Goal: Information Seeking & Learning: Learn about a topic

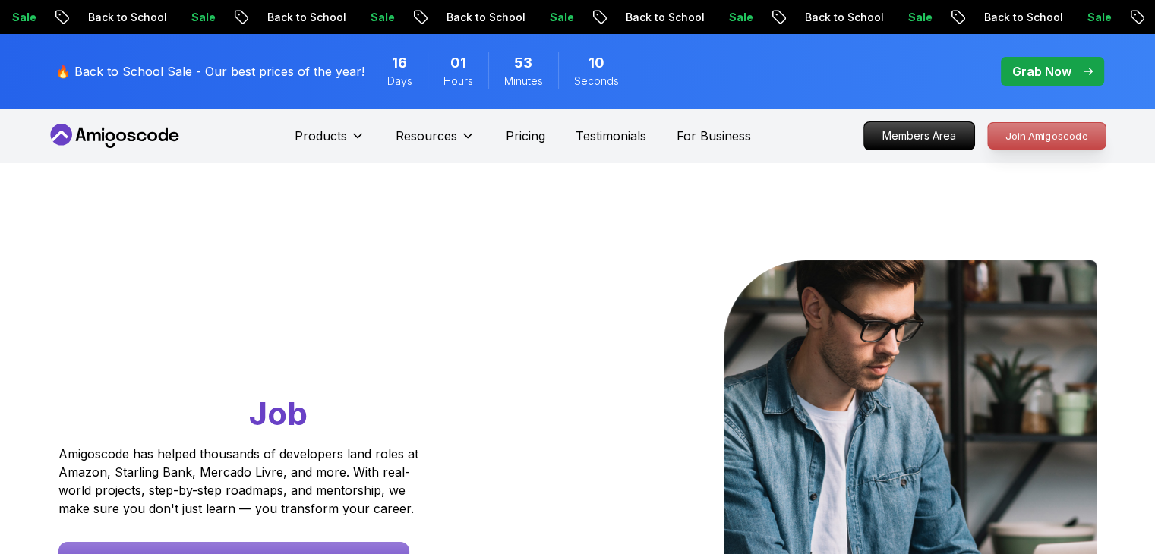
click at [1046, 139] on p "Join Amigoscode" at bounding box center [1047, 136] width 118 height 26
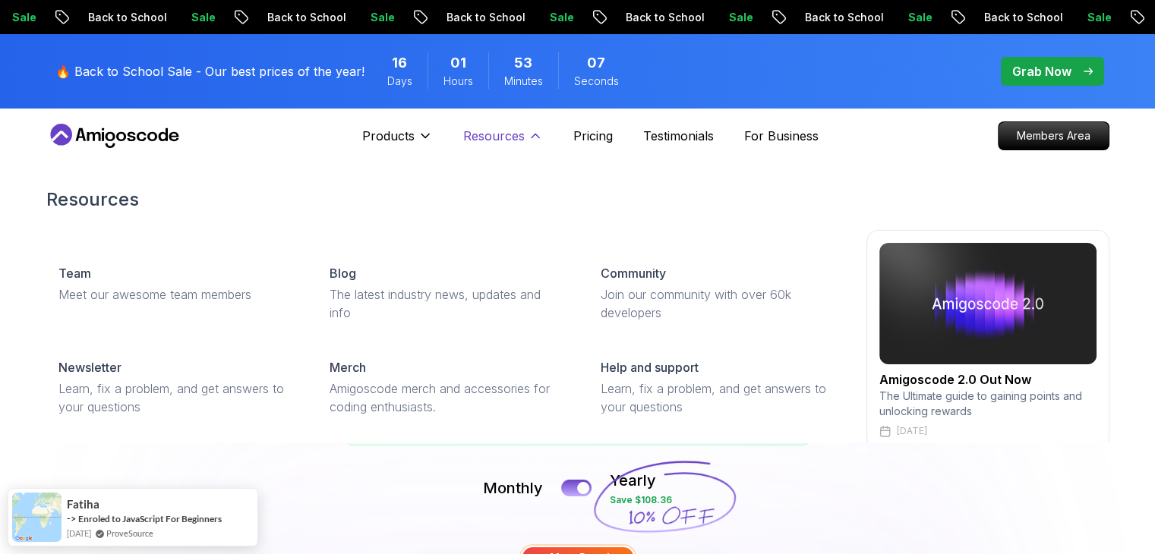
click at [500, 134] on p "Resources" at bounding box center [493, 136] width 61 height 18
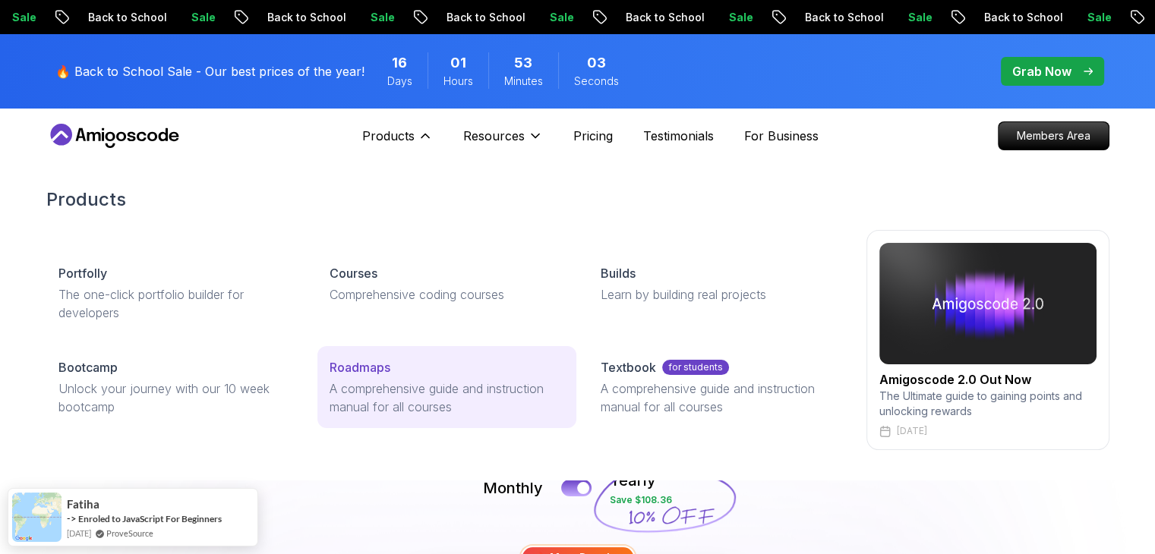
click at [400, 393] on p "A comprehensive guide and instruction manual for all courses" at bounding box center [447, 398] width 235 height 36
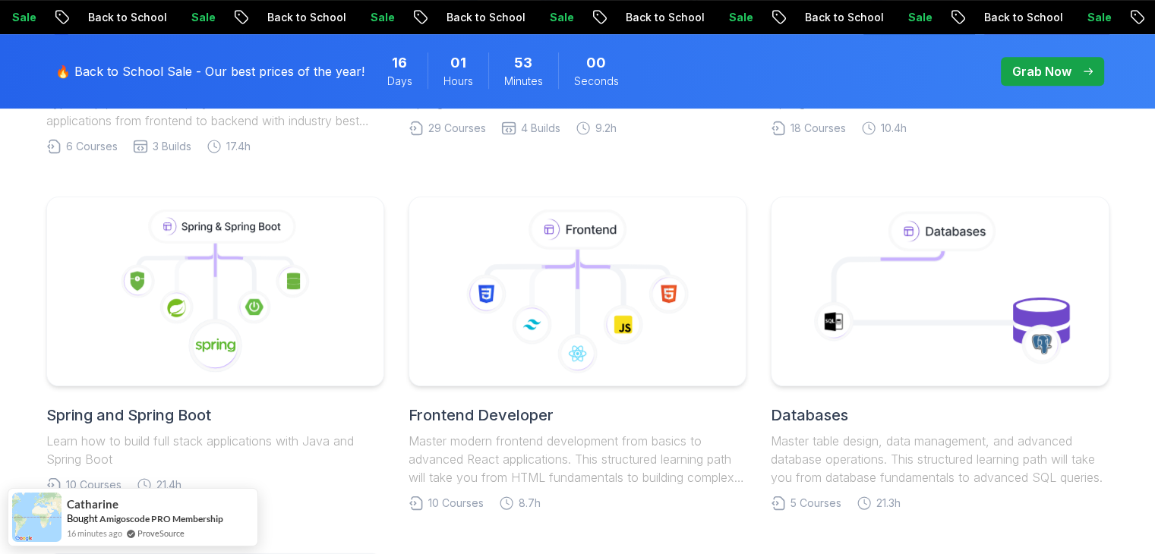
scroll to position [759, 0]
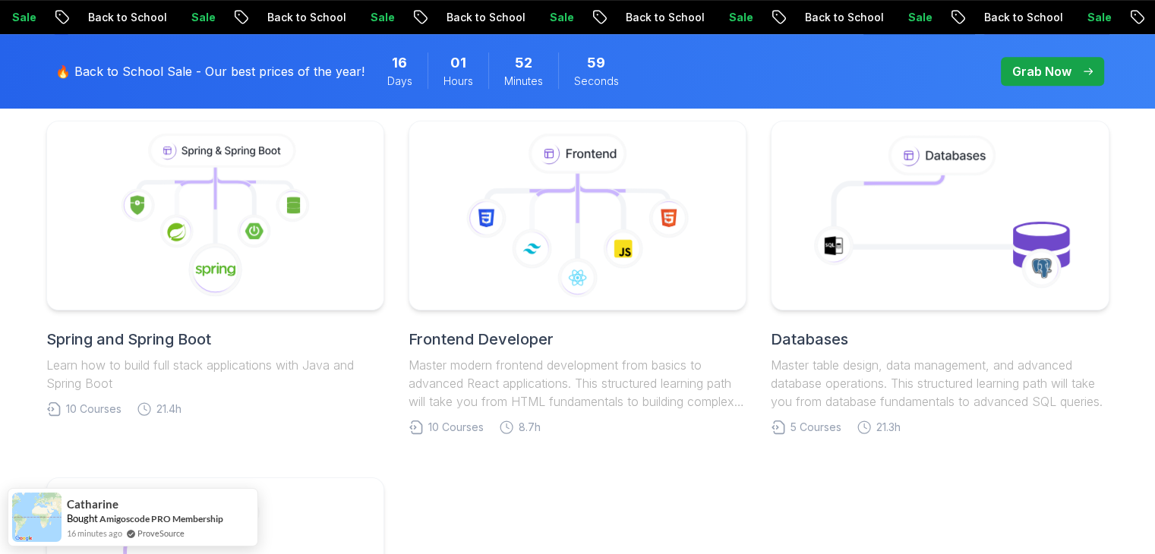
click at [161, 336] on h2 "Spring and Spring Boot" at bounding box center [215, 339] width 338 height 21
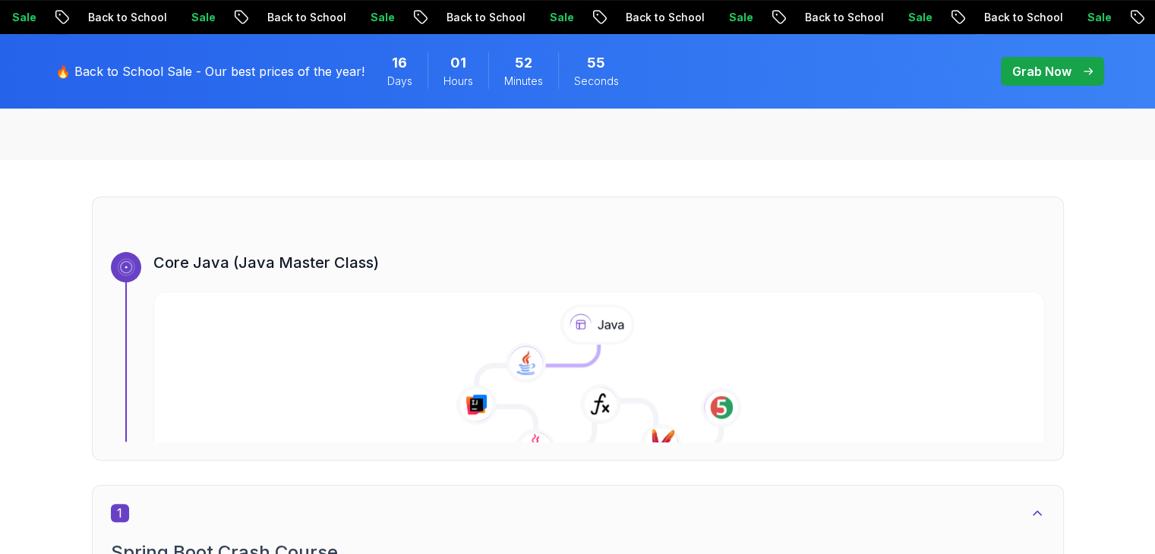
scroll to position [759, 0]
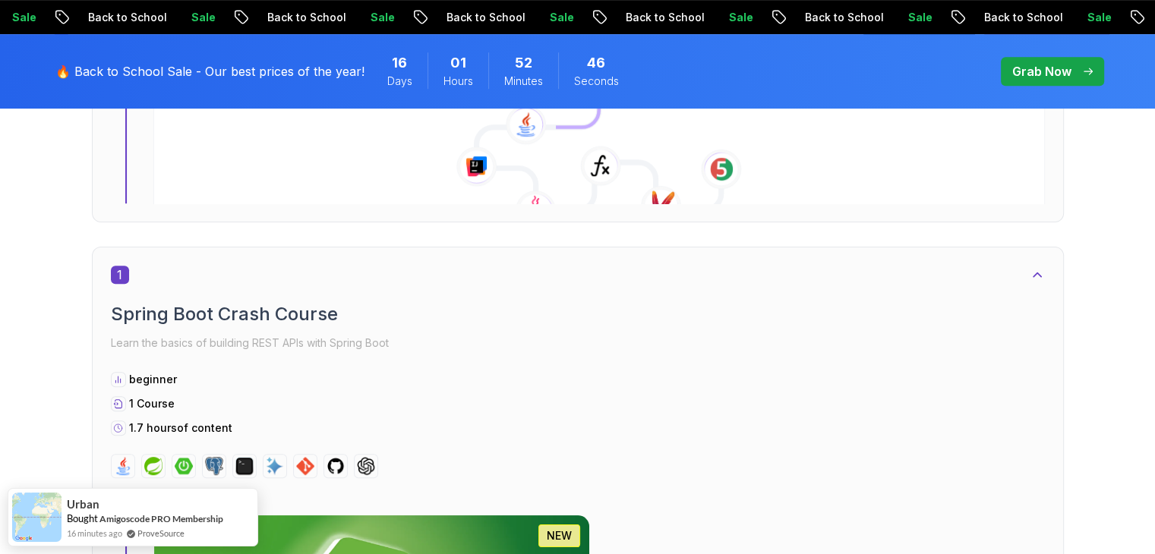
scroll to position [835, 0]
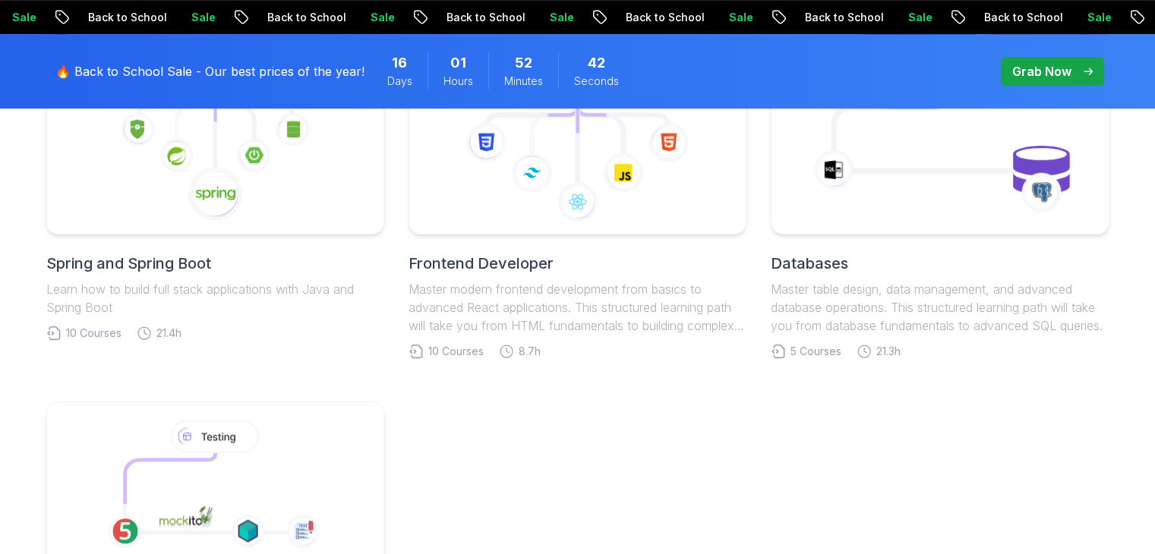
scroll to position [759, 0]
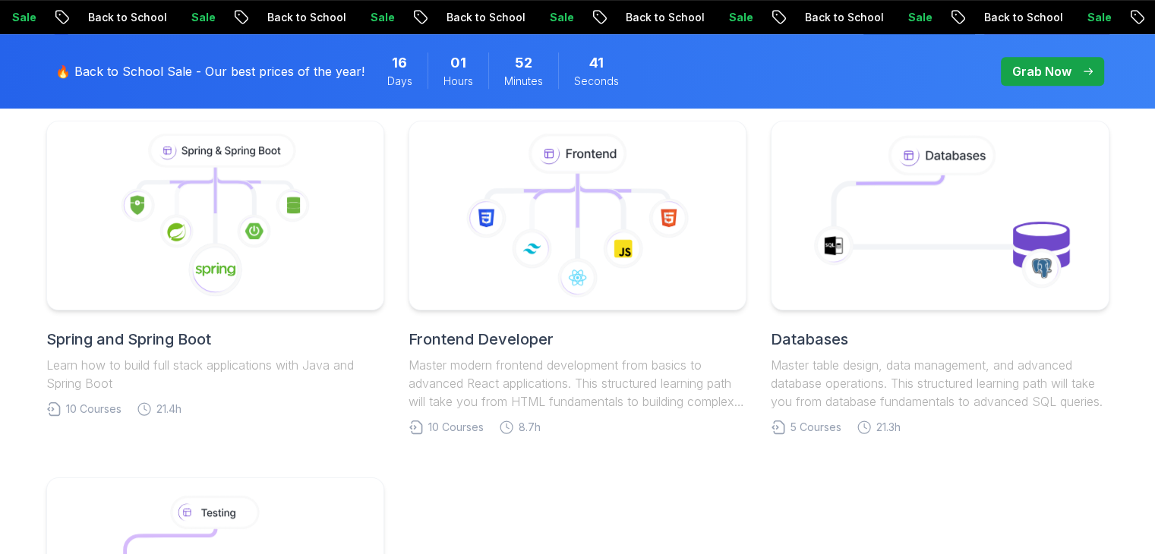
click at [821, 330] on h2 "Databases" at bounding box center [940, 339] width 338 height 21
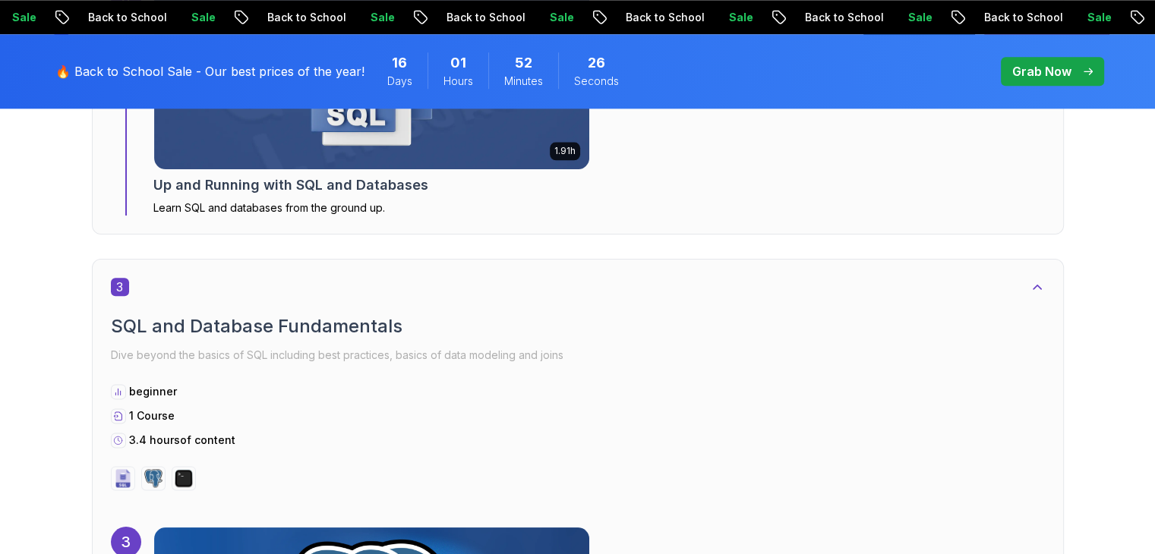
scroll to position [1822, 0]
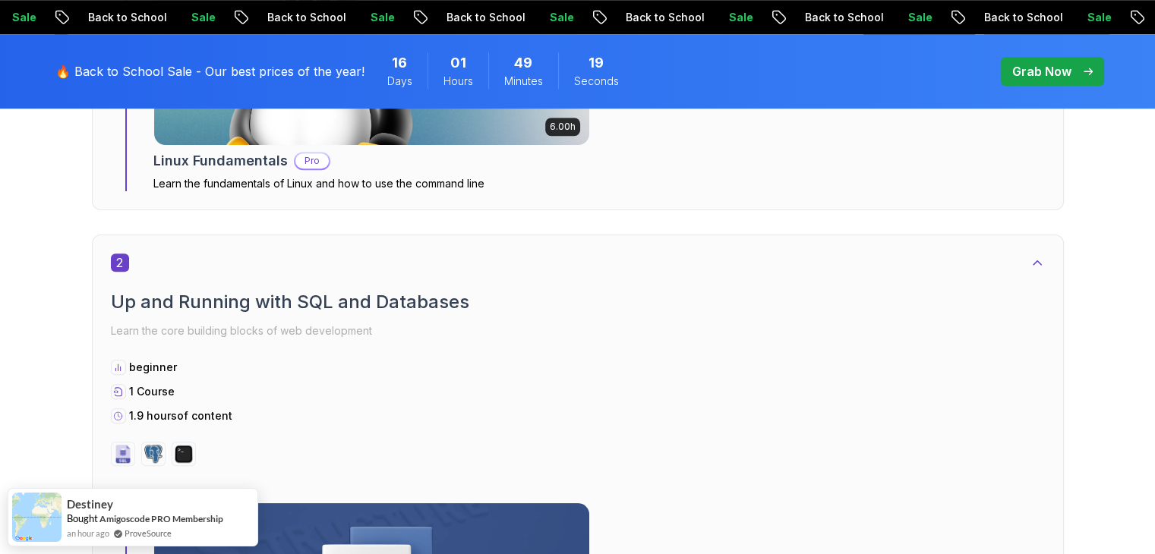
scroll to position [1367, 0]
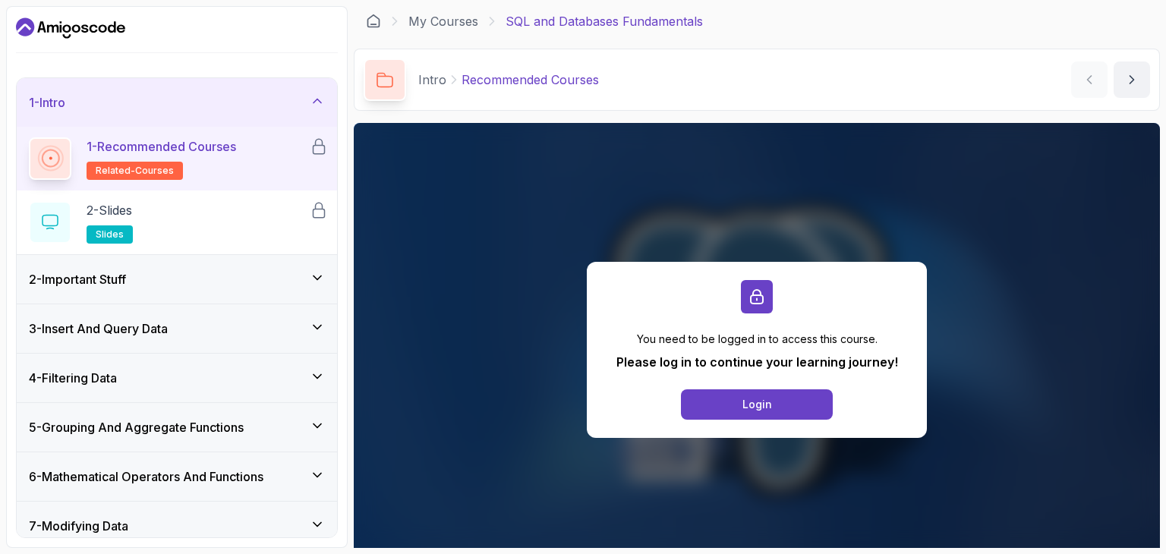
click at [93, 25] on icon "Dashboard" at bounding box center [94, 28] width 8 height 8
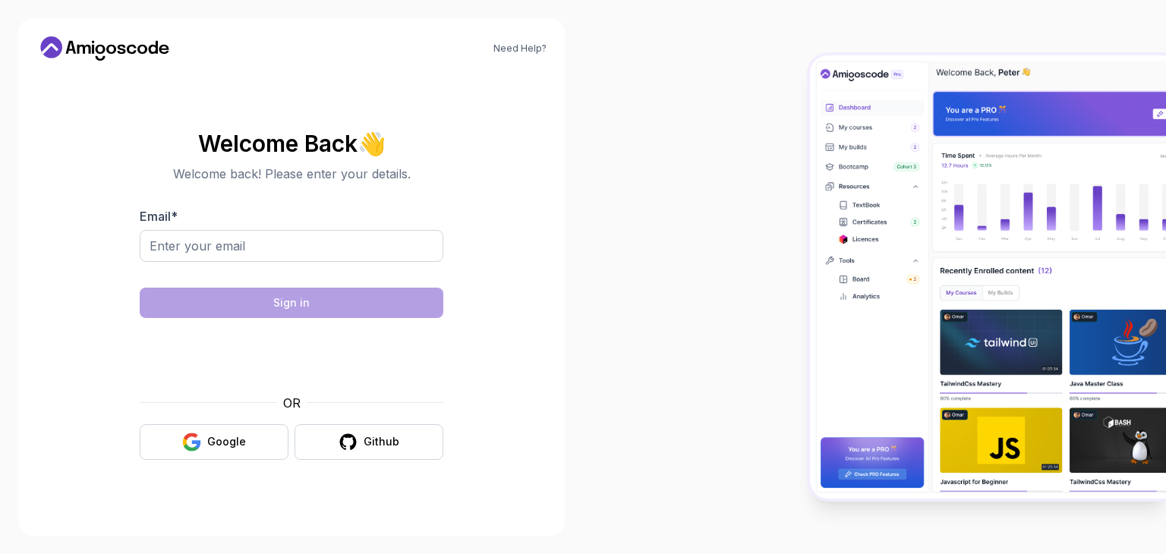
click at [143, 36] on icon at bounding box center [104, 48] width 137 height 24
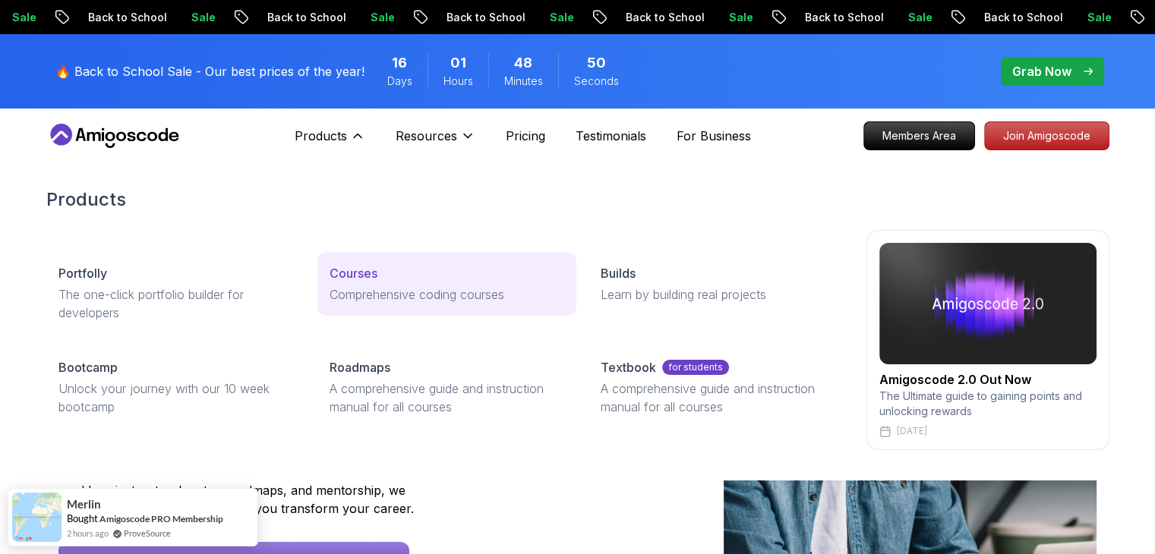
click at [377, 279] on p "Courses" at bounding box center [354, 273] width 48 height 18
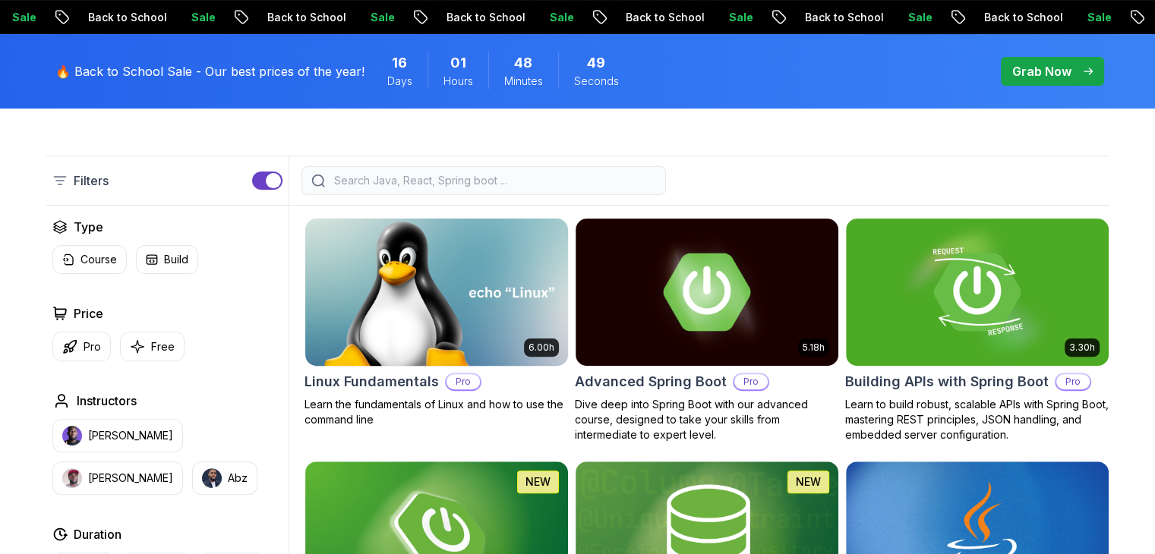
scroll to position [456, 0]
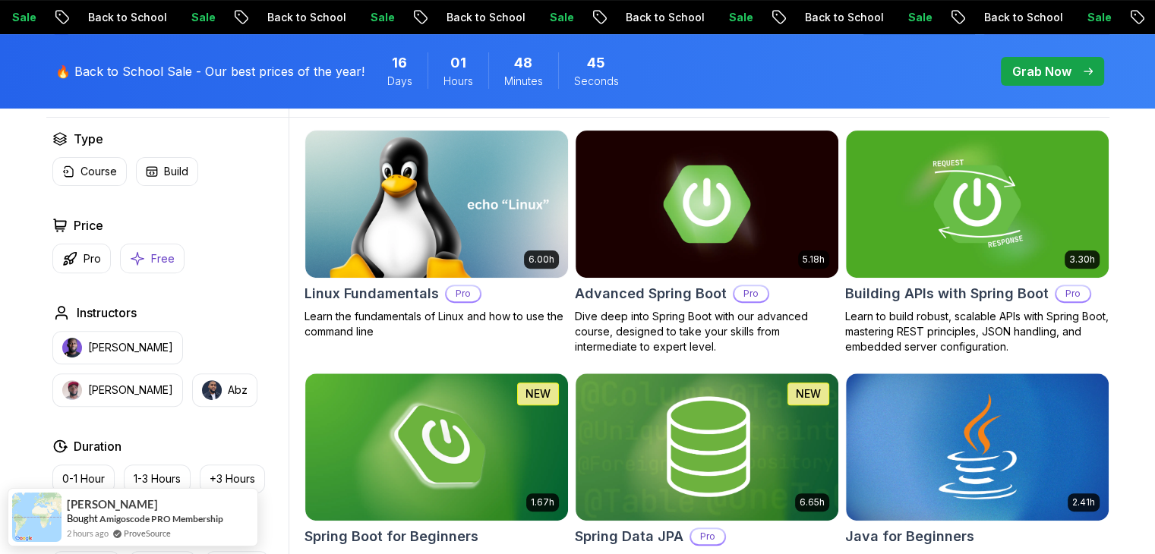
click at [161, 260] on p "Free" at bounding box center [163, 258] width 24 height 15
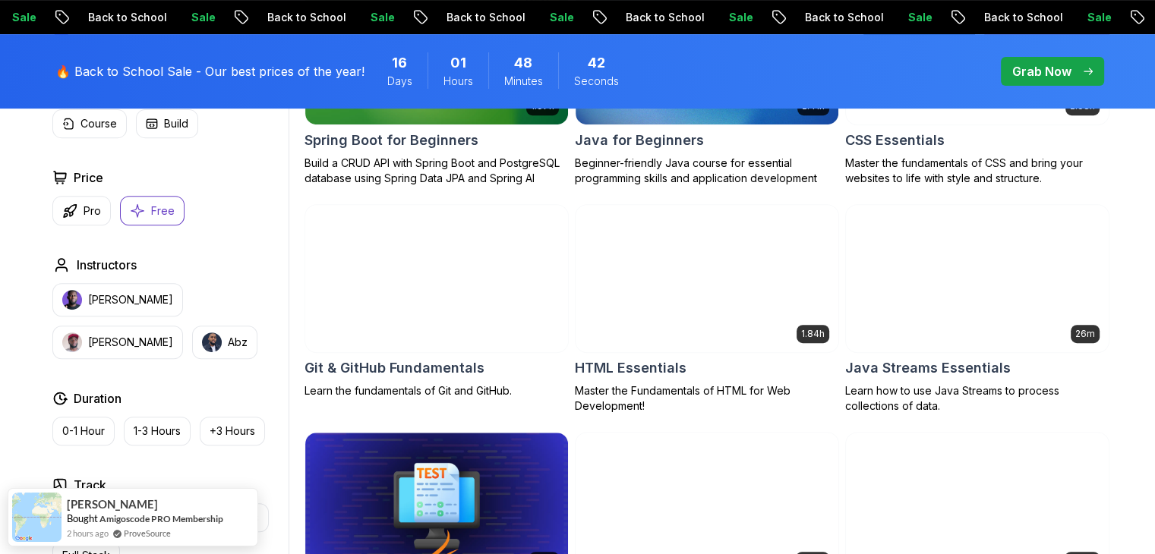
scroll to position [607, 0]
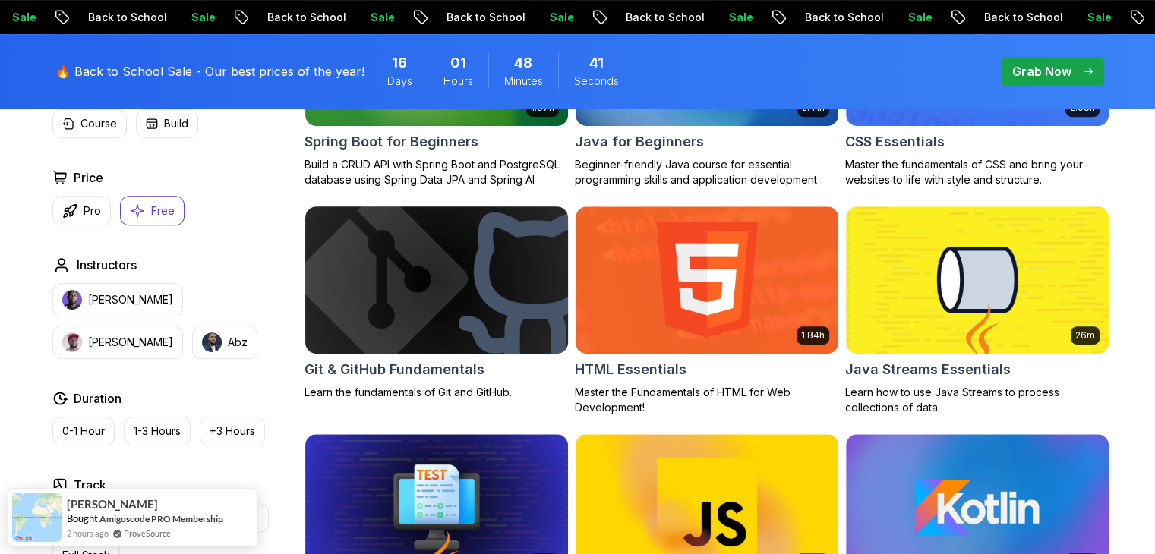
click at [420, 368] on h2 "Git & GitHub Fundamentals" at bounding box center [394, 369] width 180 height 21
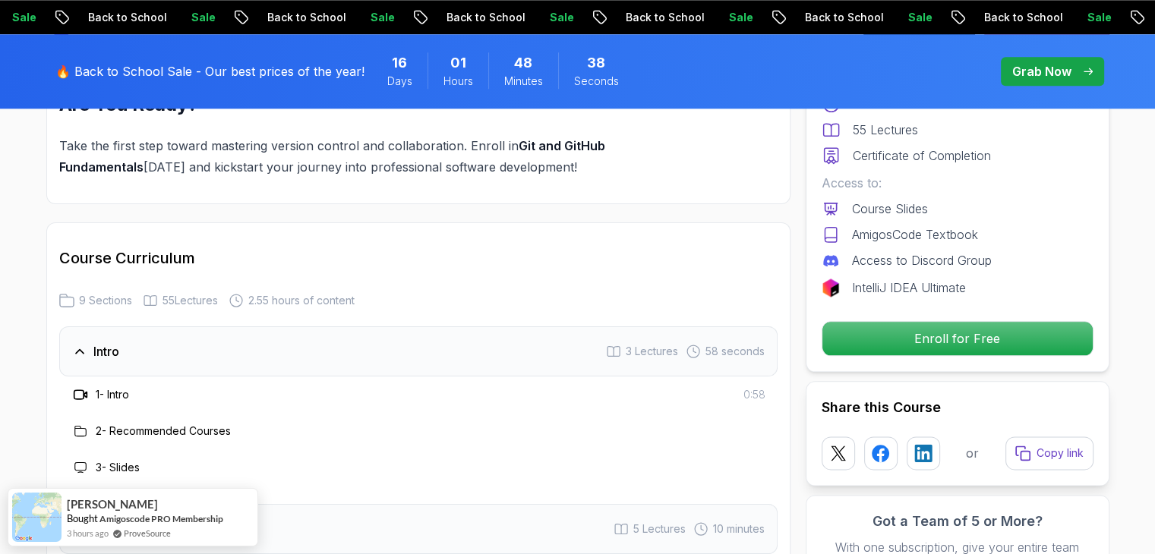
scroll to position [1974, 0]
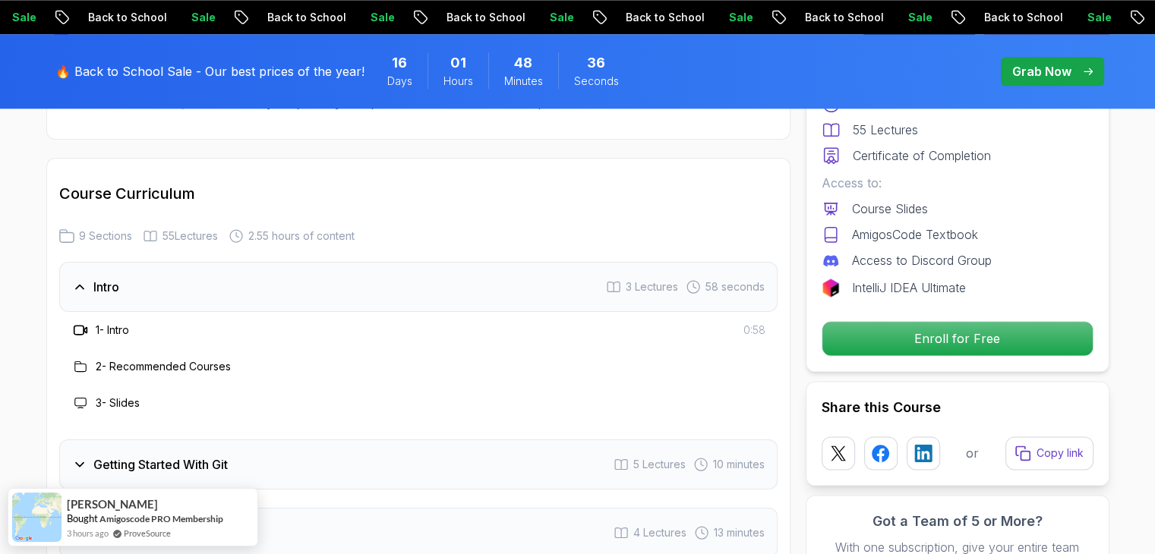
click at [187, 282] on div "Intro 3 Lectures 58 seconds" at bounding box center [418, 287] width 718 height 50
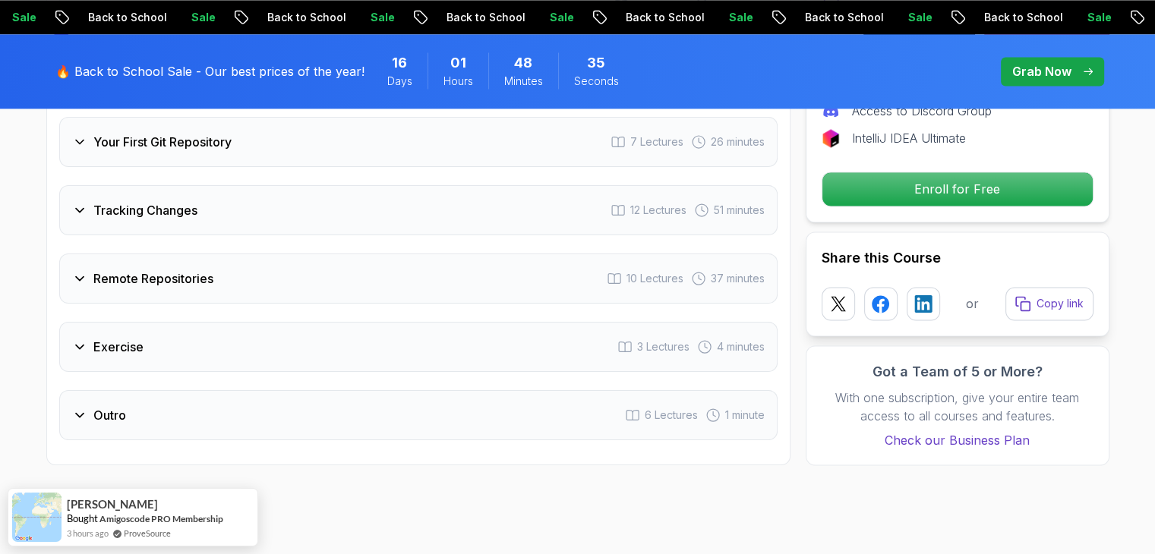
scroll to position [2278, 0]
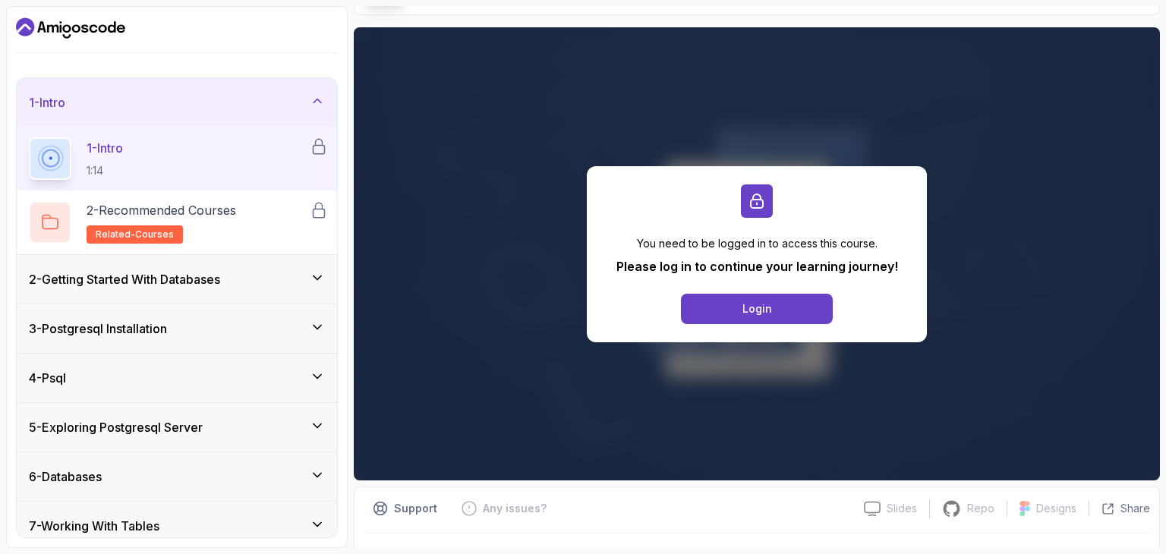
scroll to position [134, 0]
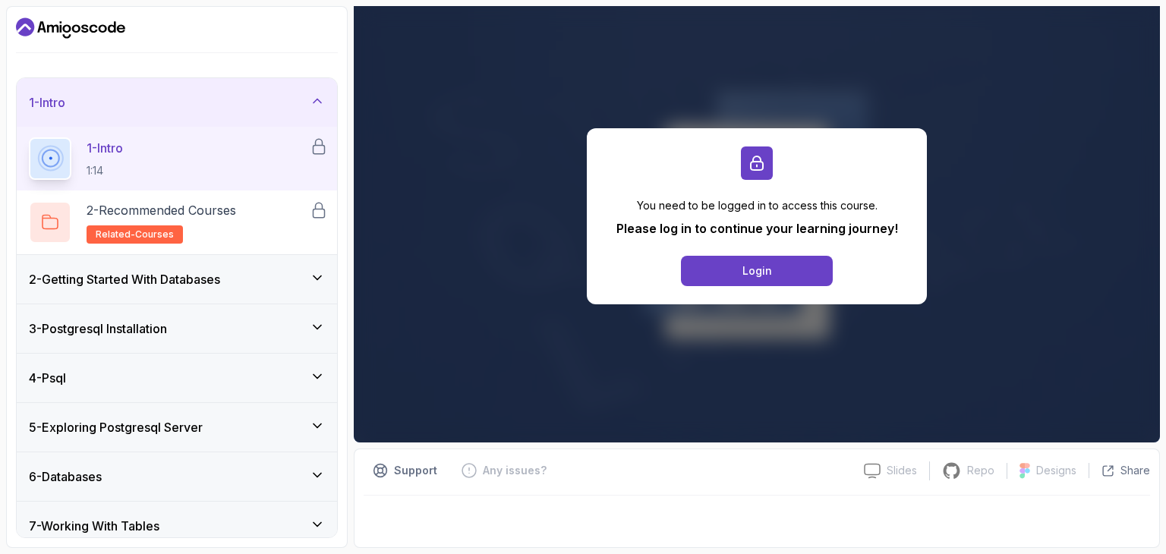
click at [209, 330] on div "3 - Postgresql Installation" at bounding box center [177, 329] width 296 height 18
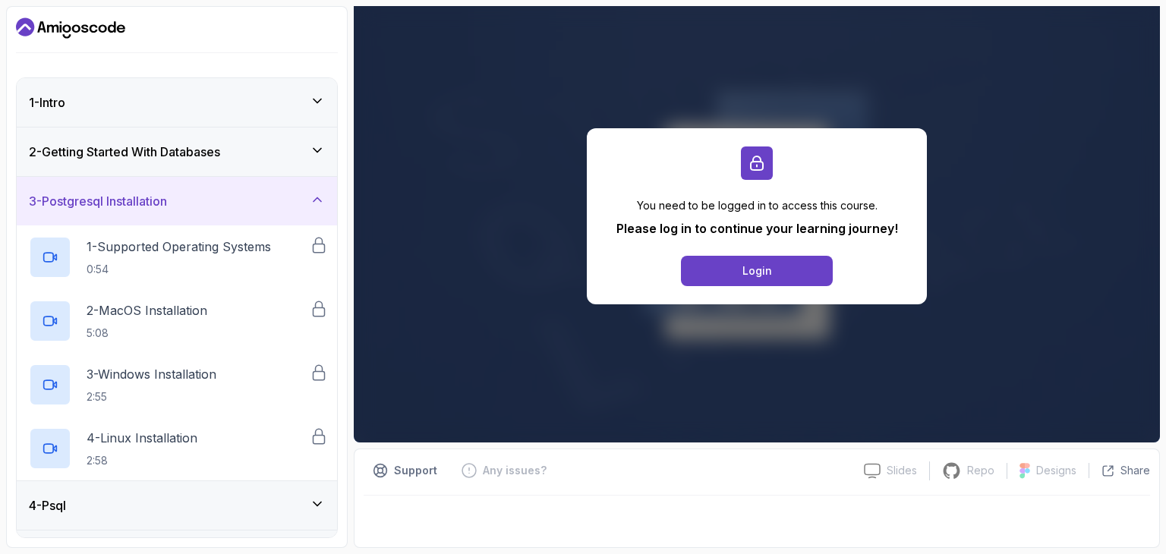
click at [232, 210] on div "3 - Postgresql Installation" at bounding box center [177, 201] width 320 height 49
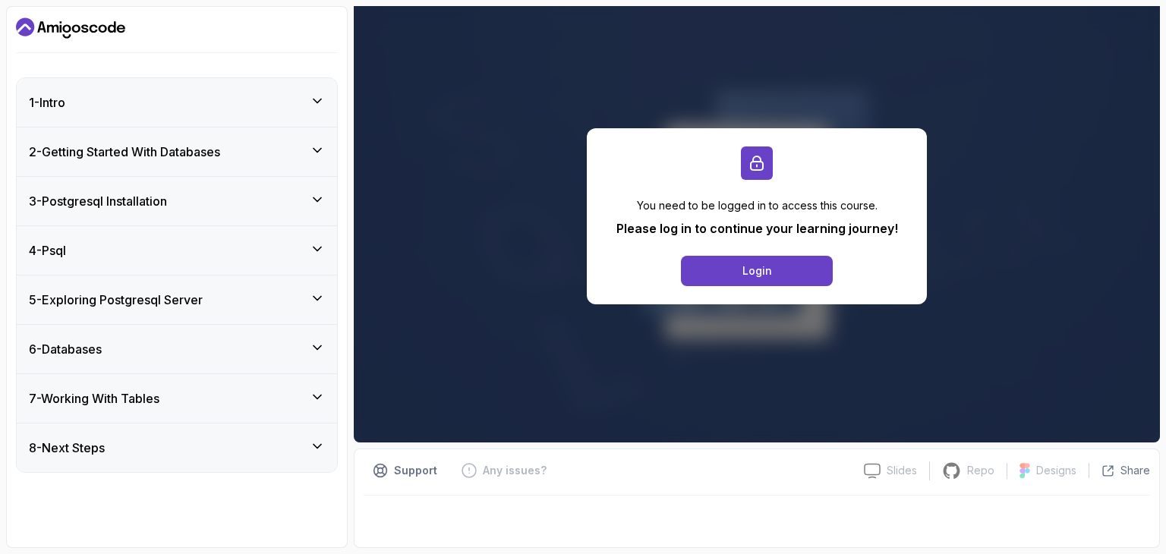
click at [219, 265] on div "4 - Psql" at bounding box center [177, 250] width 320 height 49
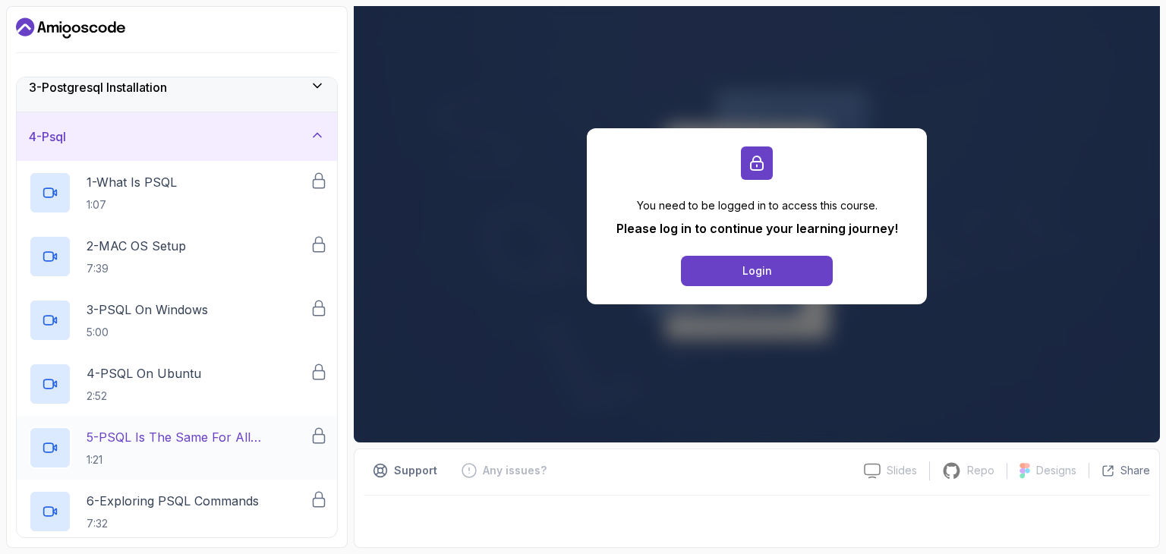
scroll to position [0, 0]
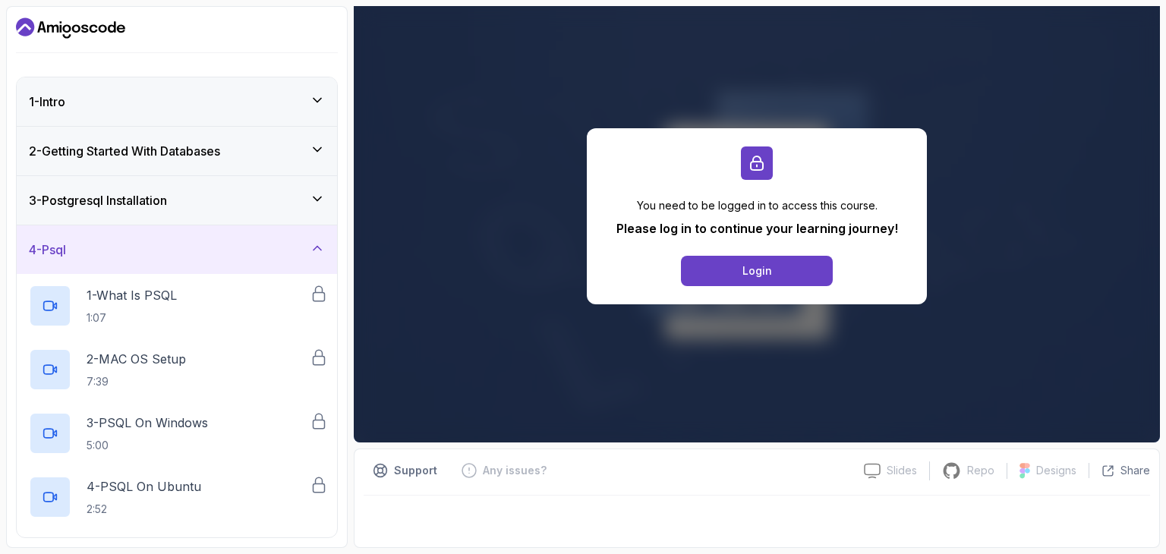
click at [239, 253] on div "4 - Psql" at bounding box center [177, 250] width 296 height 18
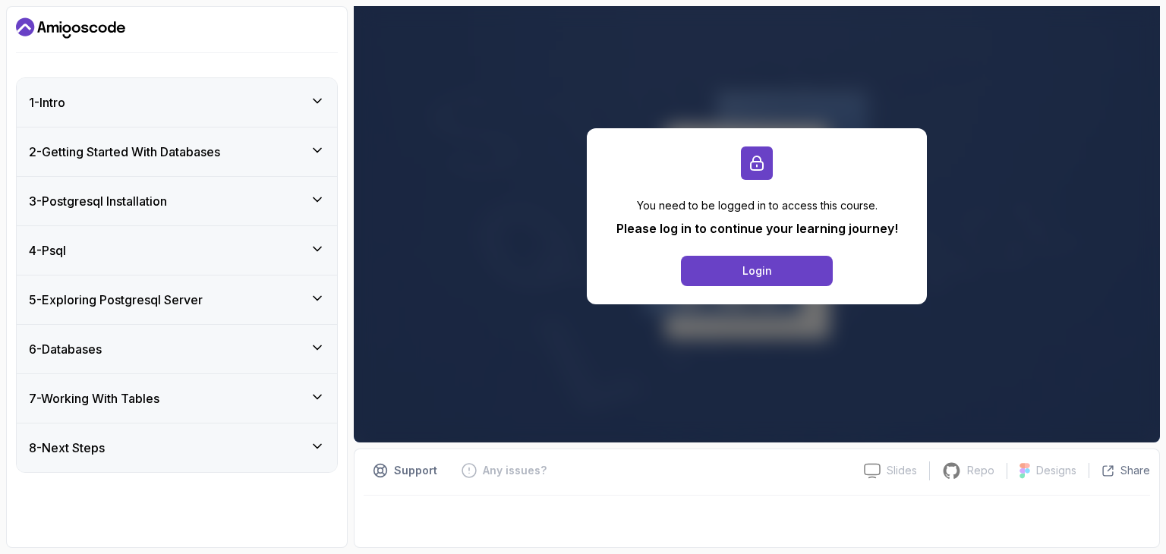
click at [214, 299] on div "5 - Exploring Postgresql Server" at bounding box center [177, 300] width 296 height 18
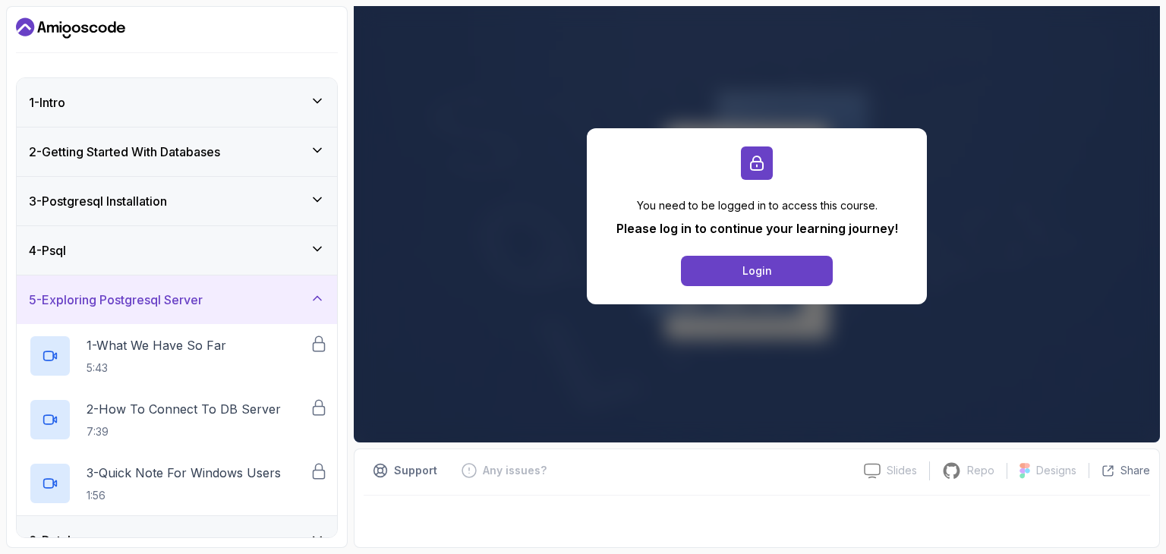
click at [214, 299] on div "5 - Exploring Postgresql Server" at bounding box center [177, 300] width 296 height 18
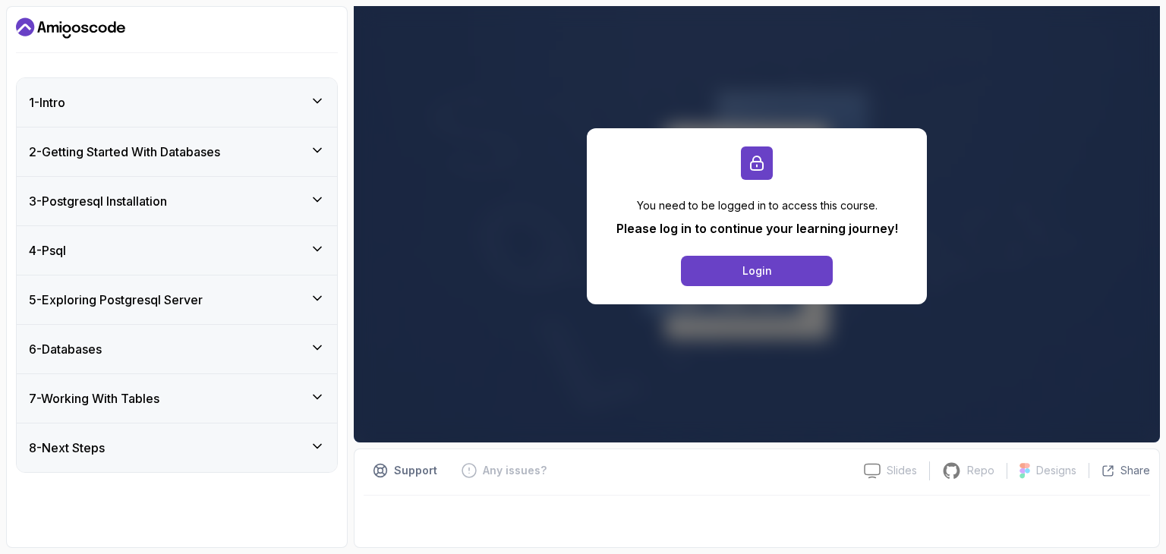
click at [190, 355] on div "6 - Databases" at bounding box center [177, 349] width 296 height 18
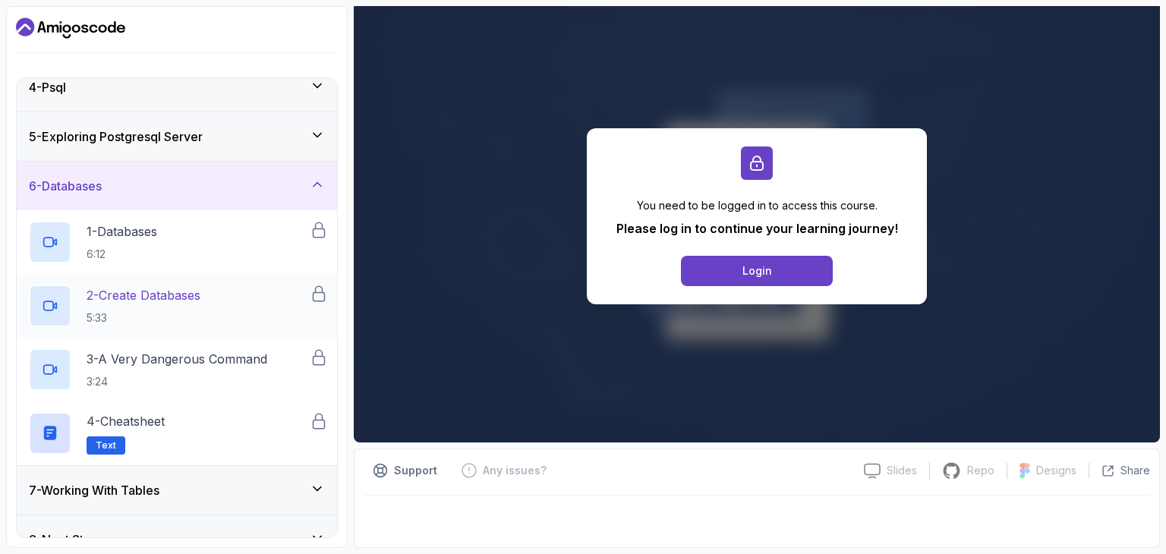
scroll to position [188, 0]
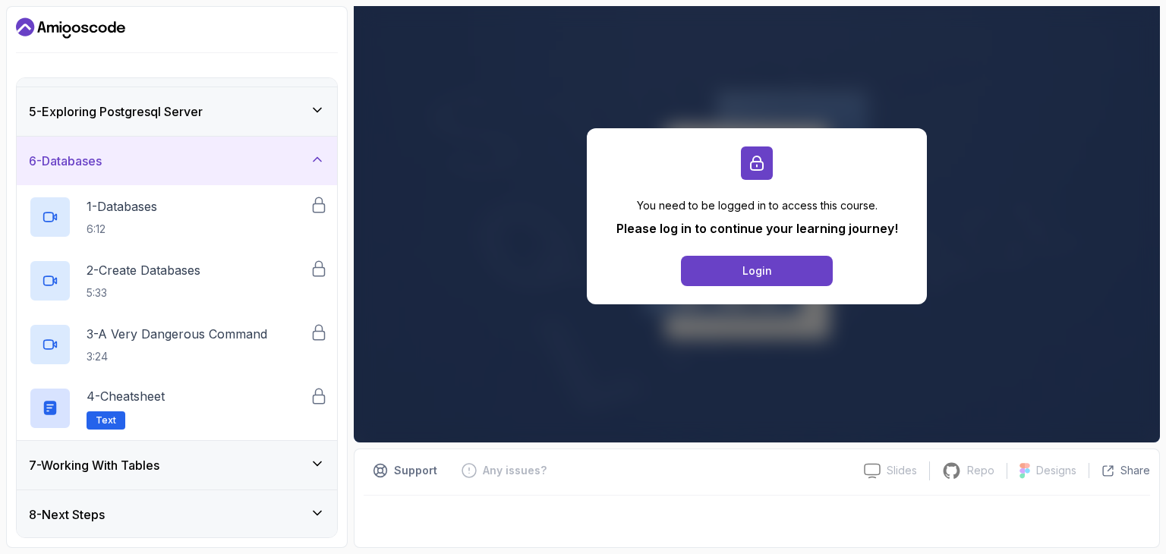
click at [239, 456] on div "7 - Working With Tables" at bounding box center [177, 465] width 296 height 18
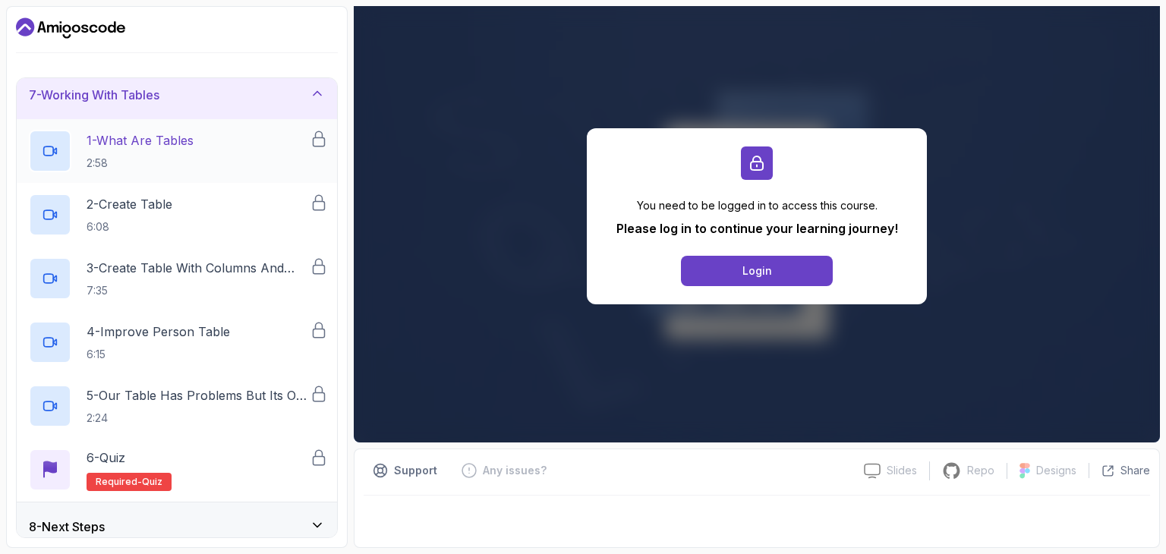
scroll to position [316, 0]
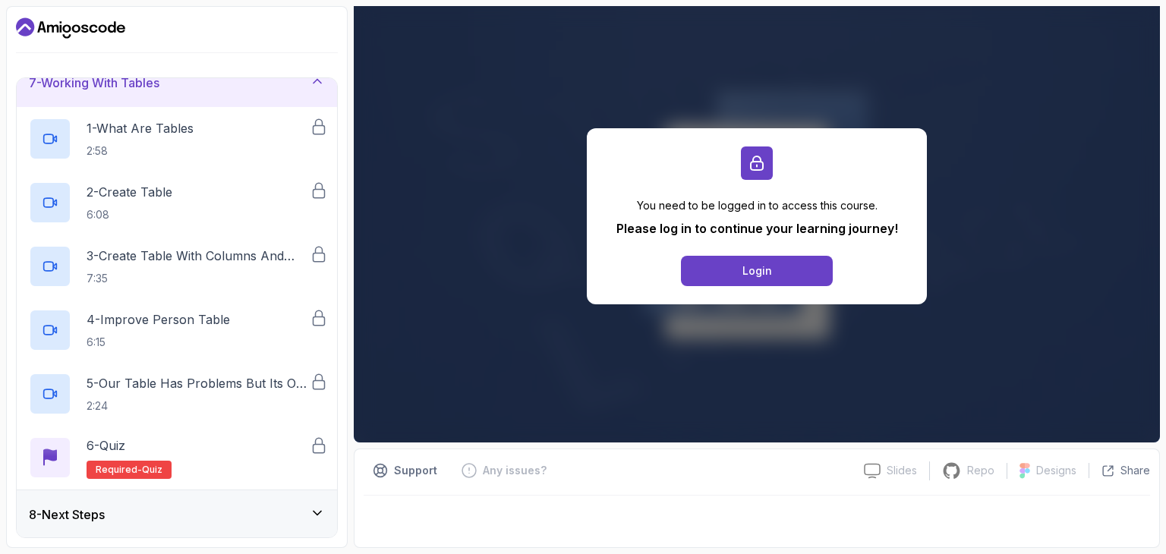
click at [185, 524] on div "8 - Next Steps" at bounding box center [177, 514] width 320 height 49
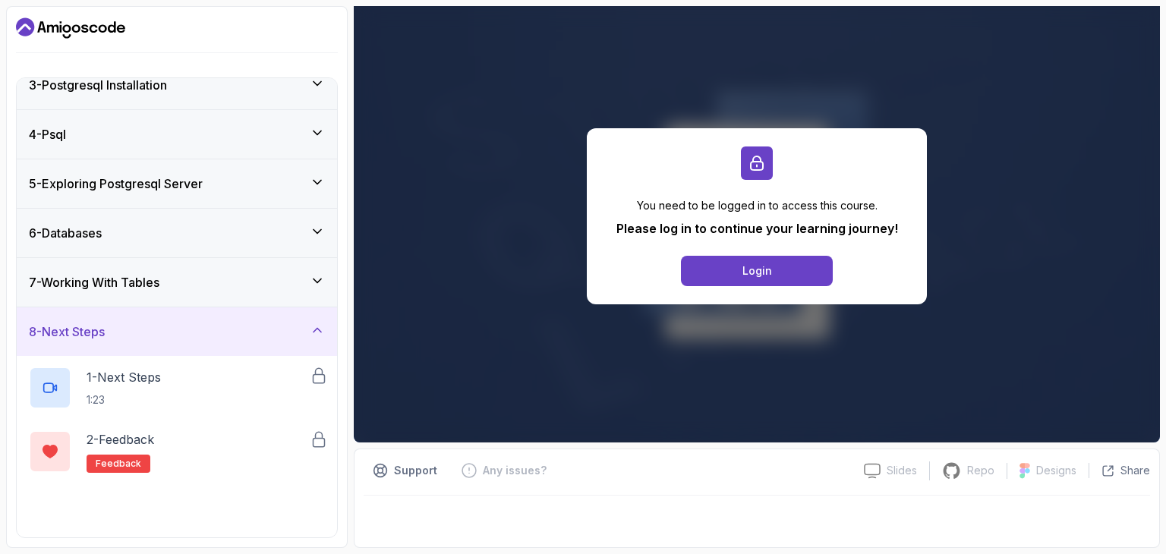
scroll to position [125, 0]
